Goal: Use online tool/utility: Use online tool/utility

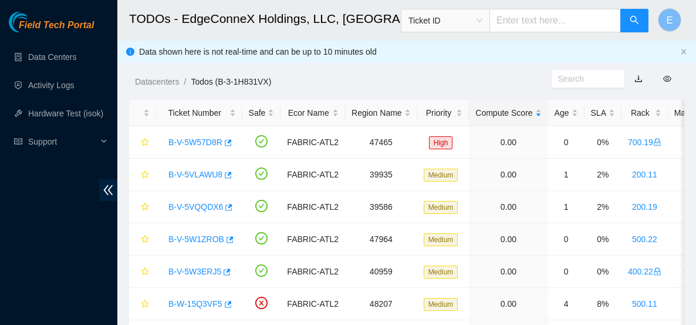
scroll to position [190, 0]
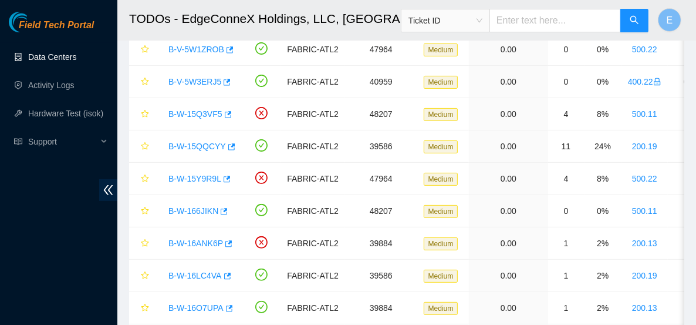
click at [75, 58] on link "Data Centers" at bounding box center [52, 56] width 48 height 9
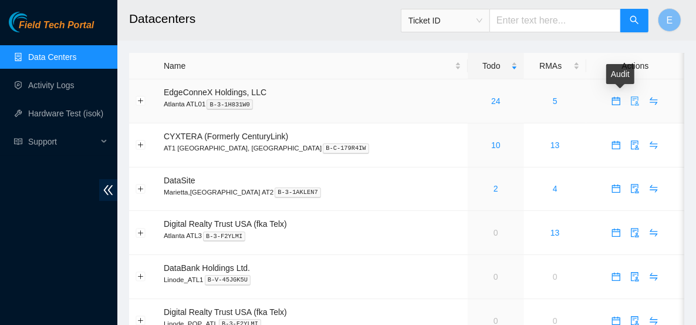
click at [631, 99] on icon "audit" at bounding box center [635, 100] width 9 height 9
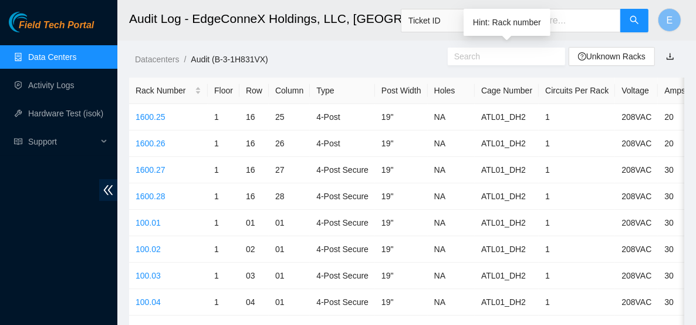
click at [477, 52] on input "text" at bounding box center [501, 56] width 95 height 13
type input "9"
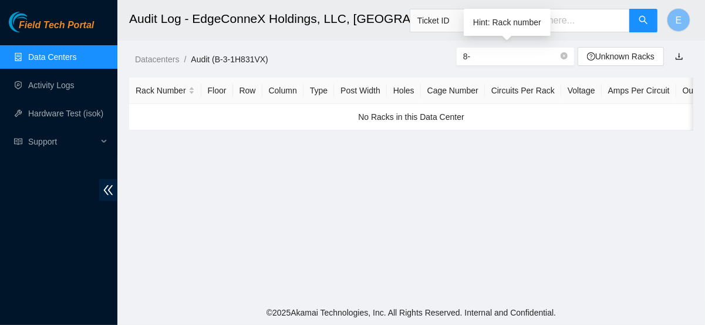
type input "8"
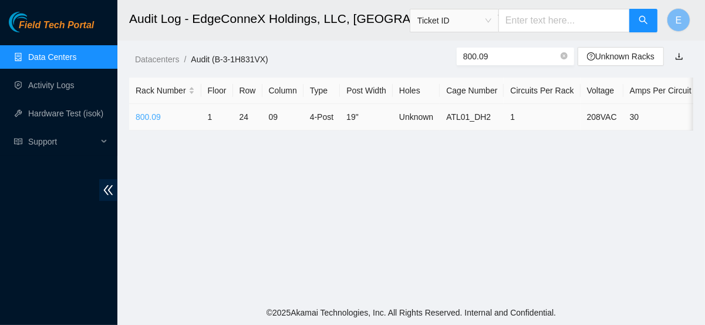
type input "800.09"
click at [141, 120] on link "800.09" at bounding box center [148, 116] width 25 height 9
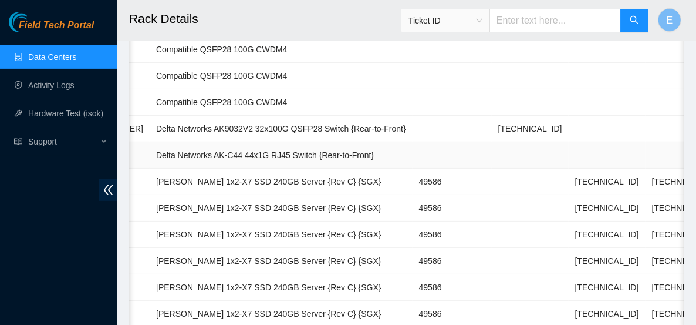
scroll to position [224, 0]
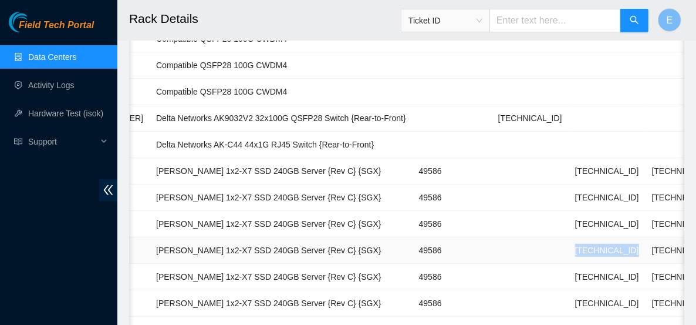
drag, startPoint x: 468, startPoint y: 251, endPoint x: 544, endPoint y: 251, distance: 75.7
click at [544, 251] on tr "04 Live CT-4170501-00076 Ciara 1x2-X7 SSD 240GB Server {Rev C} {SGX} 49586 23.2…" at bounding box center [271, 250] width 1056 height 26
copy tr "23.212.165.199"
click at [58, 117] on link "Hardware Test (isok)" at bounding box center [65, 113] width 75 height 9
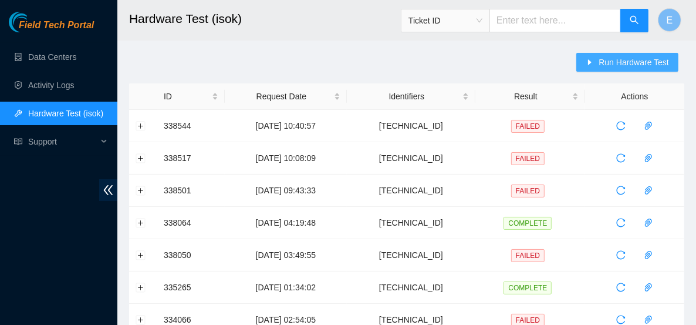
click at [614, 60] on span "Run Hardware Test" at bounding box center [634, 62] width 70 height 13
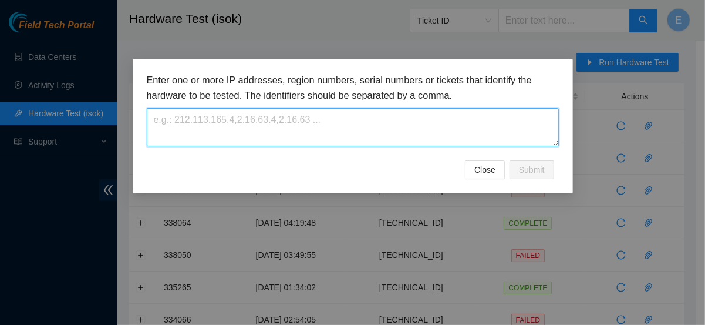
click at [331, 132] on textarea at bounding box center [353, 127] width 412 height 38
paste textarea "23.212.165.199"
type textarea "23.212.165.199"
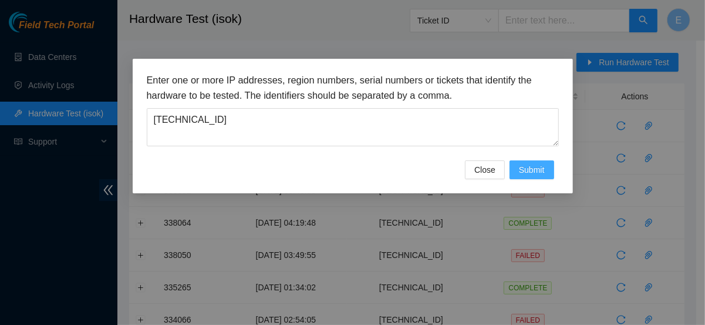
click at [548, 170] on button "Submit" at bounding box center [532, 169] width 45 height 19
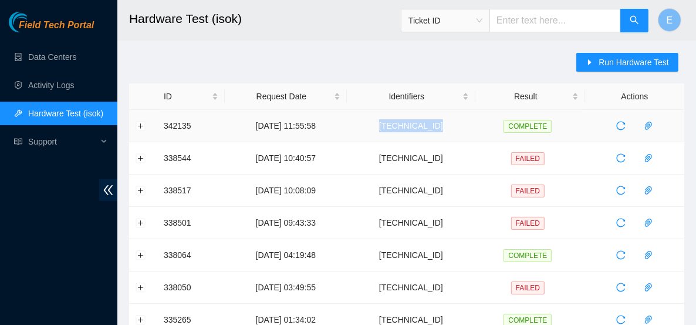
drag, startPoint x: 454, startPoint y: 127, endPoint x: 400, endPoint y: 126, distance: 53.5
click at [400, 126] on td "23.212.165.199" at bounding box center [411, 126] width 129 height 32
copy td "23.212.165.199"
